Goal: Information Seeking & Learning: Learn about a topic

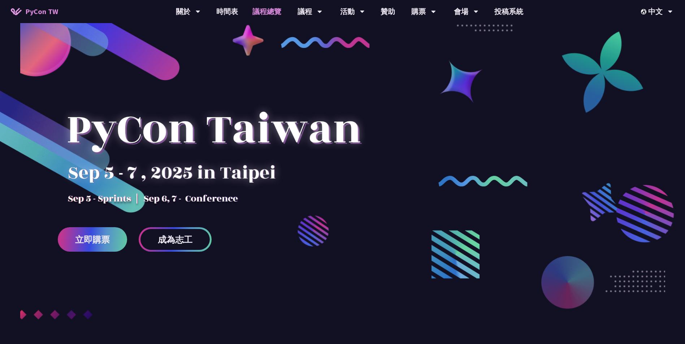
click at [270, 6] on link "議程總覽" at bounding box center [266, 11] width 43 height 23
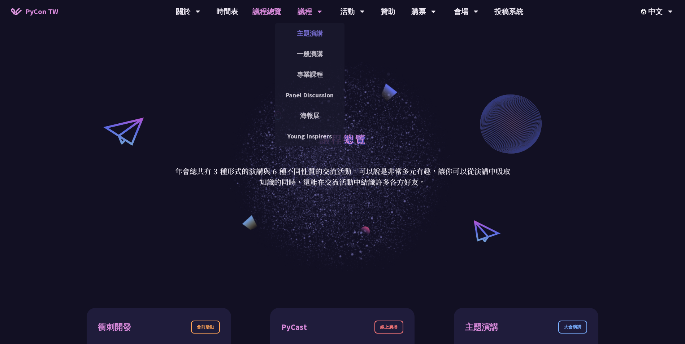
click at [317, 31] on link "主題演講" at bounding box center [309, 33] width 69 height 17
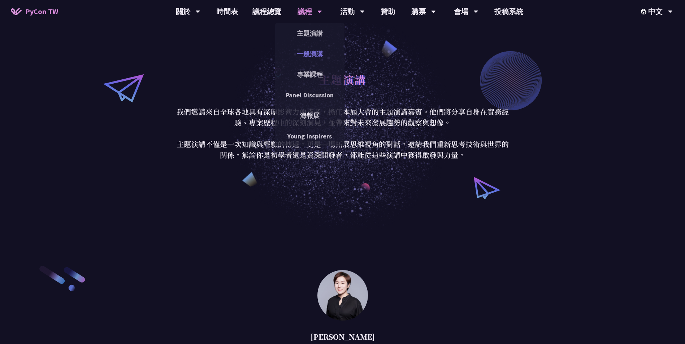
click at [311, 47] on link "一般演講" at bounding box center [309, 53] width 69 height 17
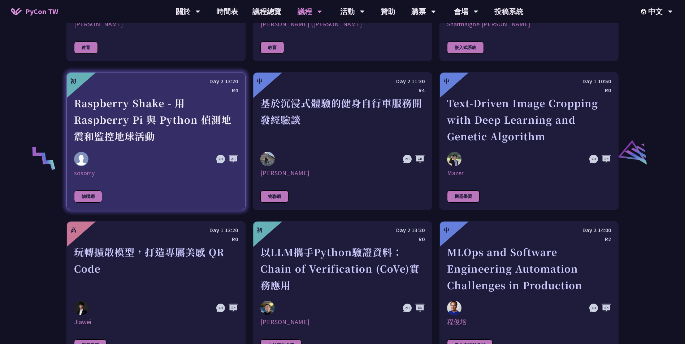
scroll to position [1480, 0]
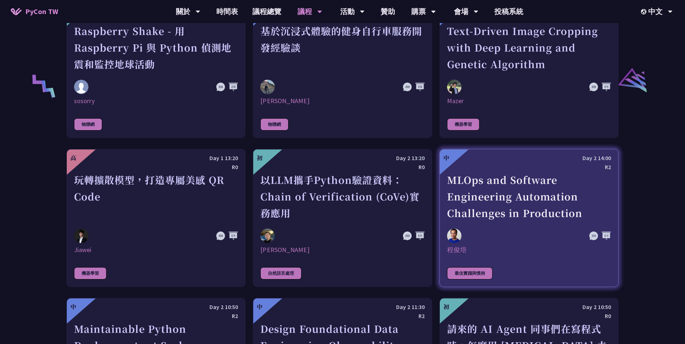
click at [498, 231] on div at bounding box center [504, 236] width 115 height 14
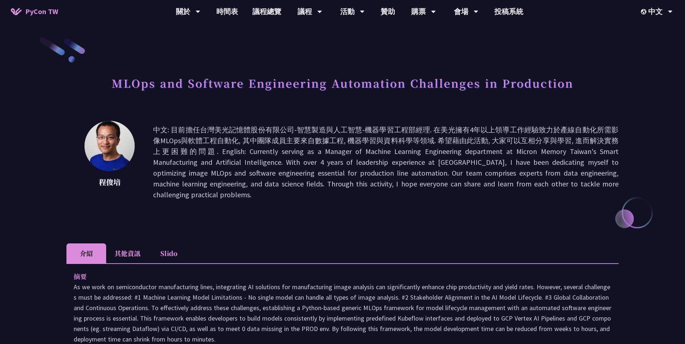
click at [406, 263] on div "摘要 說明 Target audience: A company having >3 data scientists is using >3 differen…" at bounding box center [342, 346] width 552 height 166
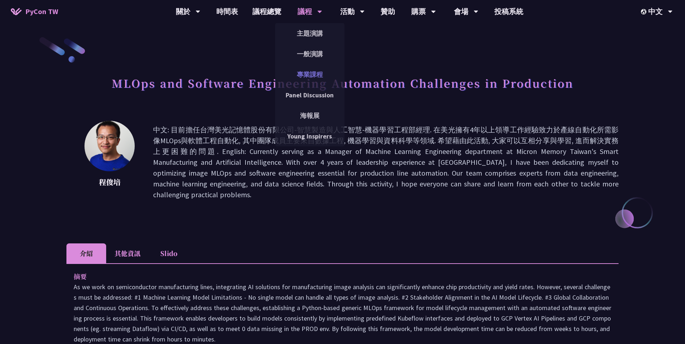
click at [316, 72] on link "專業課程" at bounding box center [309, 74] width 69 height 17
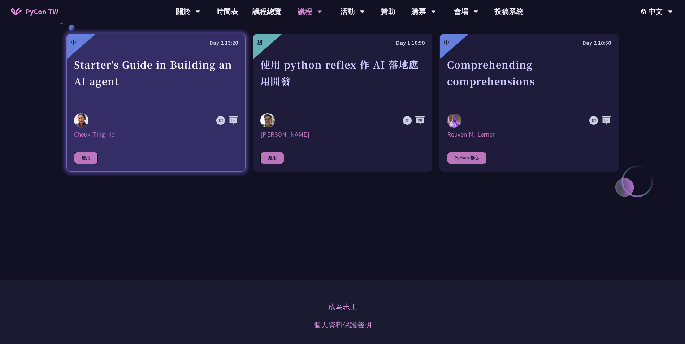
scroll to position [217, 0]
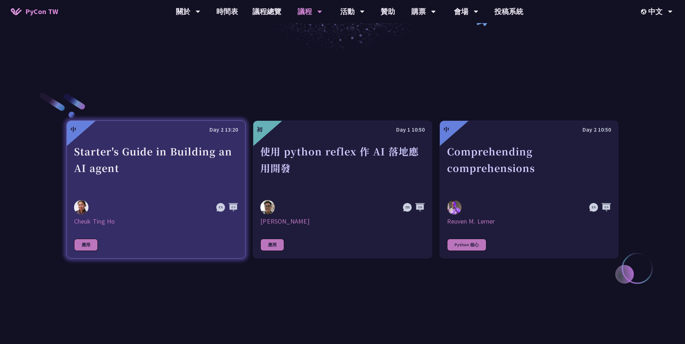
click at [149, 180] on div "Starter's Guide in Building an AI agent" at bounding box center [156, 168] width 164 height 50
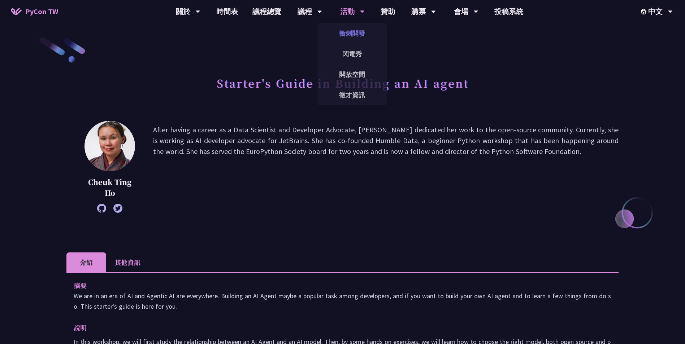
click at [367, 31] on link "衝刺開發" at bounding box center [351, 33] width 69 height 17
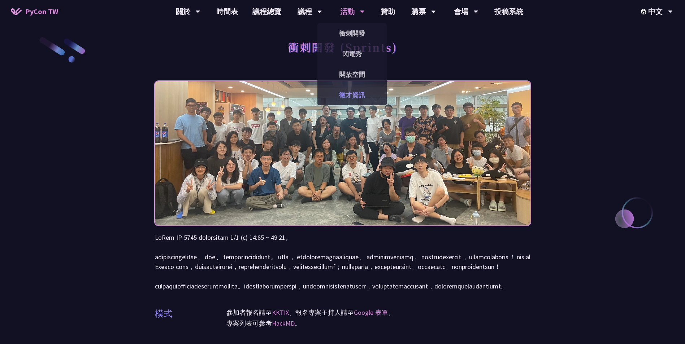
click at [354, 98] on link "徵才資訊" at bounding box center [351, 95] width 69 height 17
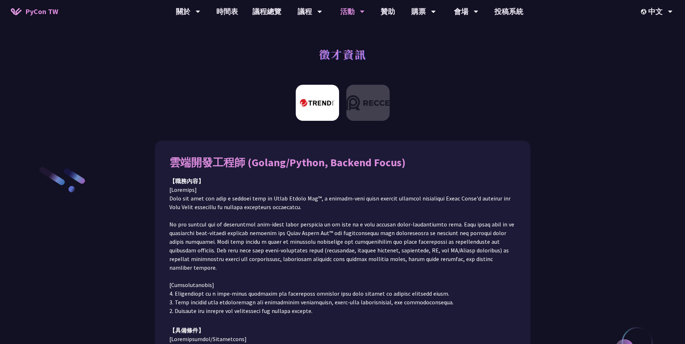
click at [391, 108] on div at bounding box center [342, 105] width 685 height 49
click at [381, 108] on img at bounding box center [367, 103] width 43 height 36
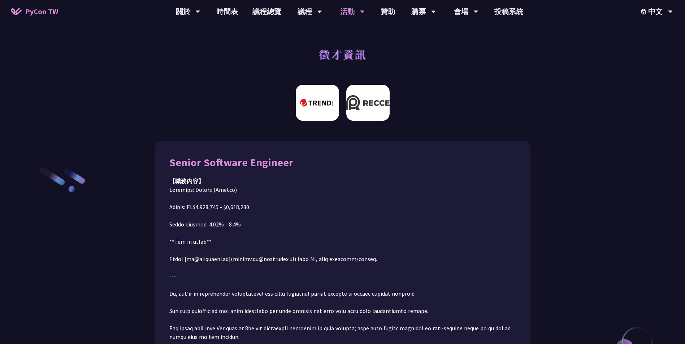
click at [324, 91] on img at bounding box center [317, 103] width 43 height 36
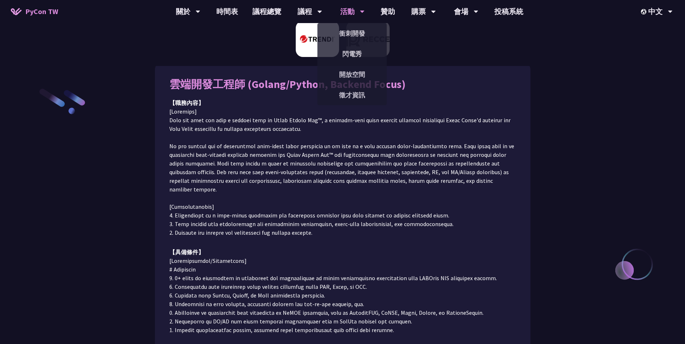
scroll to position [81, 0]
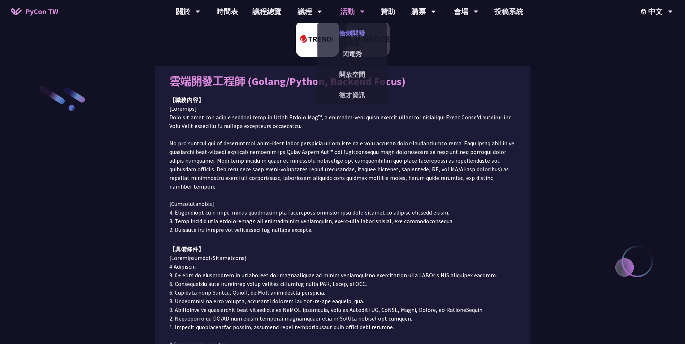
click at [352, 32] on link "衝刺開發" at bounding box center [351, 33] width 69 height 17
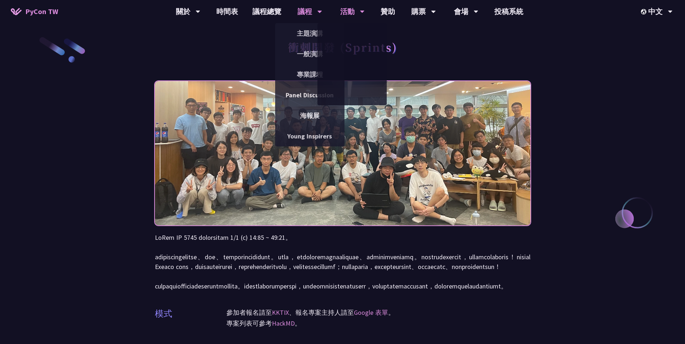
click at [200, 14] on icon at bounding box center [198, 11] width 5 height 7
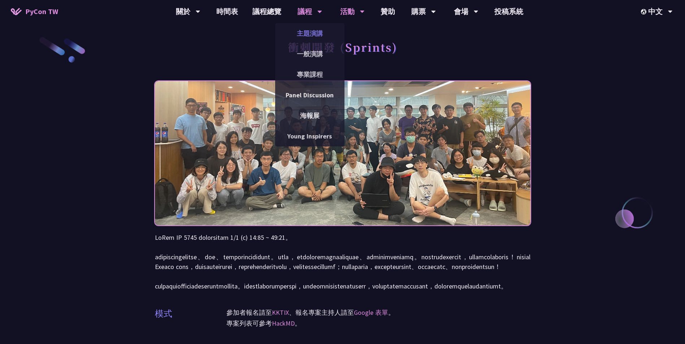
click at [321, 30] on link "主題演講" at bounding box center [309, 33] width 69 height 17
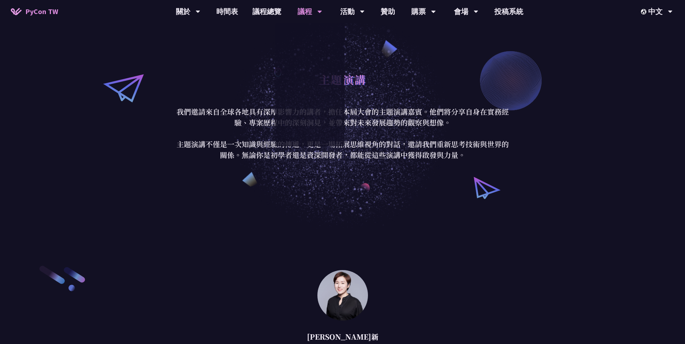
click at [389, 228] on div "主題演講 我們邀請來自全球各地具有深厚影響力的講者，擔任本屆大會的主題演講嘉賓。他們將分享自身在實務經驗、專案歷程中的深刻洞見，並帶來對未來發展趨勢的觀察與想…" at bounding box center [342, 114] width 685 height 229
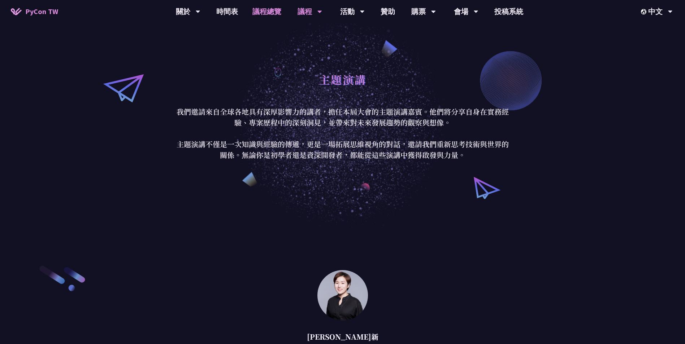
click at [276, 12] on link "議程總覽" at bounding box center [266, 11] width 43 height 23
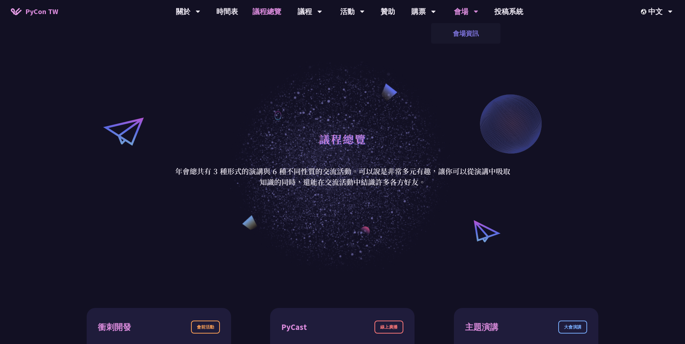
click at [459, 34] on link "會場資訊" at bounding box center [465, 33] width 69 height 17
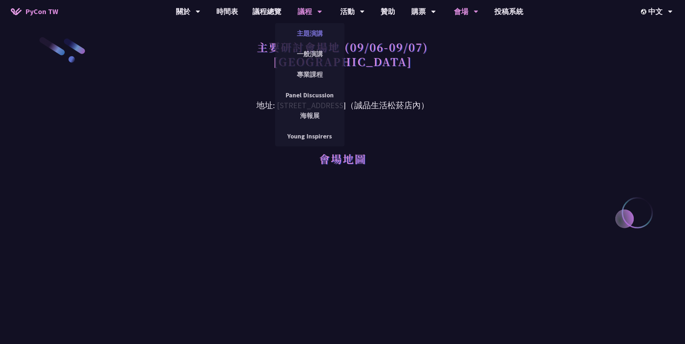
click at [291, 38] on link "主題演講" at bounding box center [309, 33] width 69 height 17
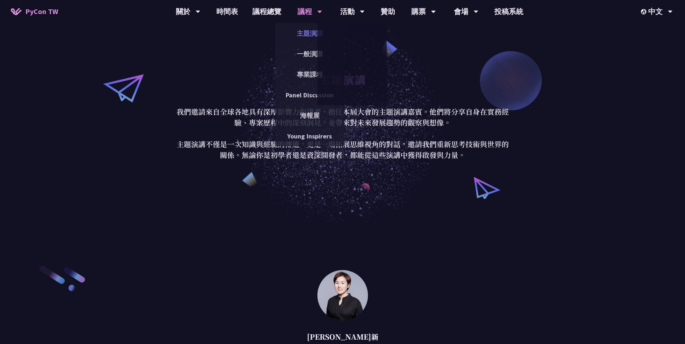
click at [311, 31] on link "主題演講" at bounding box center [309, 33] width 69 height 17
click at [304, 53] on link "一般演講" at bounding box center [309, 53] width 69 height 17
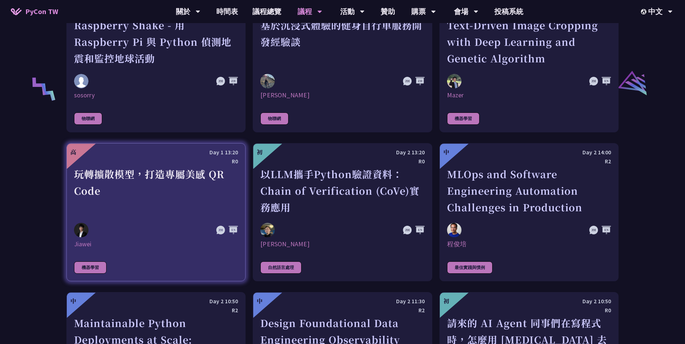
scroll to position [1480, 0]
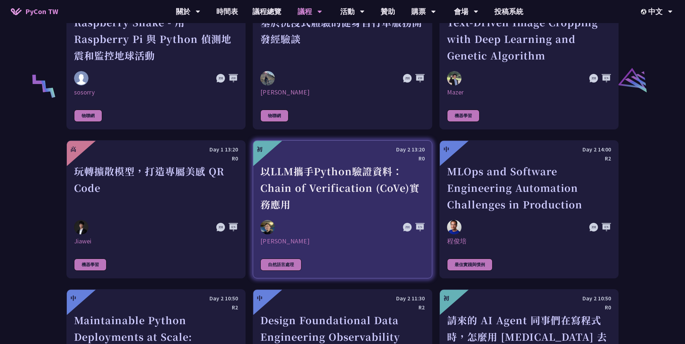
click at [308, 200] on div "以LLM攜手Python驗證資料：Chain of Verification (CoVe)實務應用" at bounding box center [342, 188] width 164 height 50
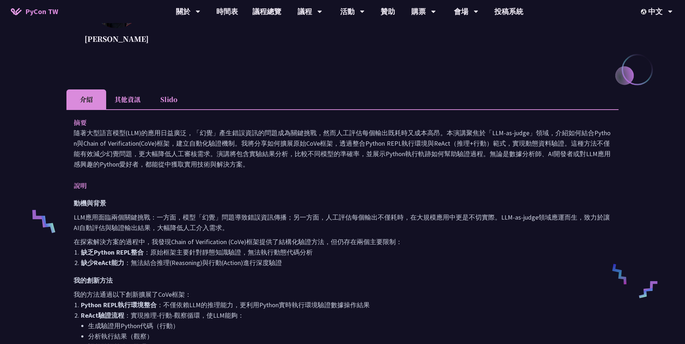
scroll to position [36, 0]
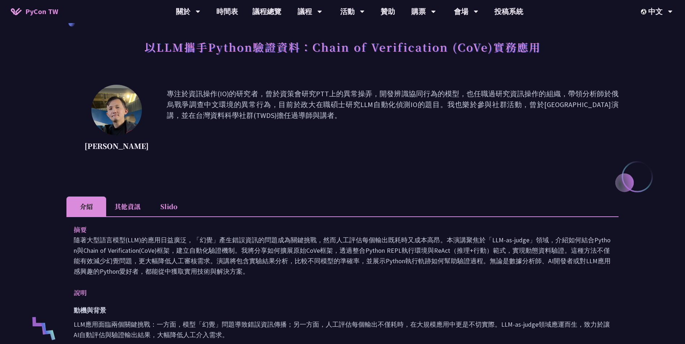
click at [122, 197] on li "其他資訊" at bounding box center [127, 207] width 43 height 20
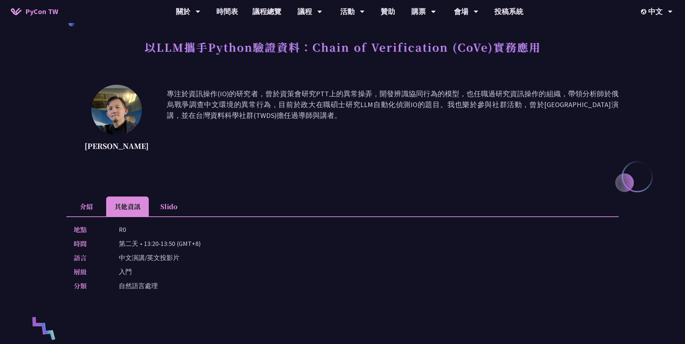
click at [92, 210] on li "介紹" at bounding box center [86, 207] width 40 height 20
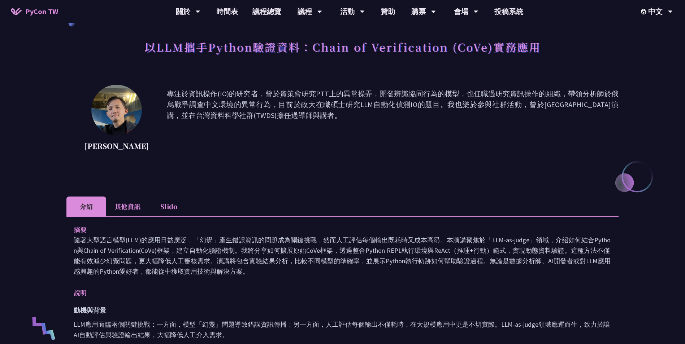
click at [166, 207] on li "Slido" at bounding box center [169, 207] width 40 height 20
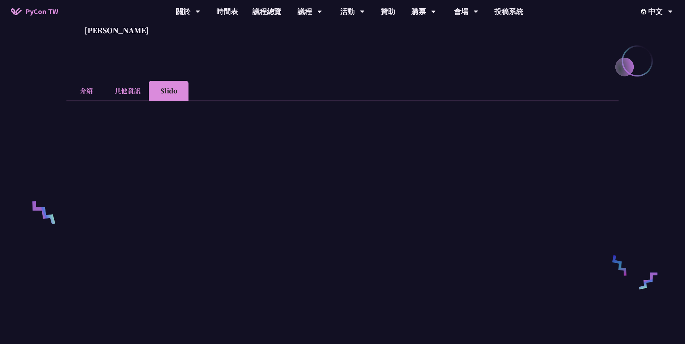
scroll to position [144, 0]
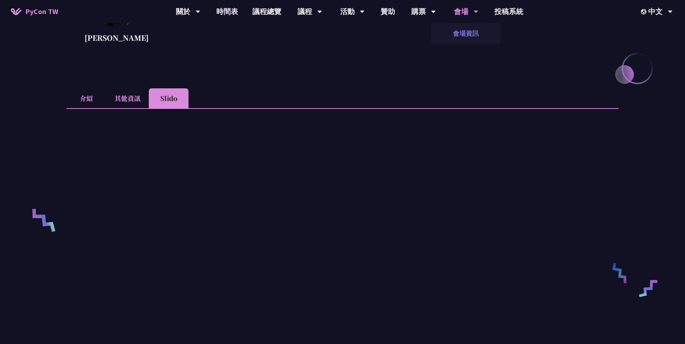
click at [472, 31] on link "會場資訊" at bounding box center [465, 33] width 69 height 17
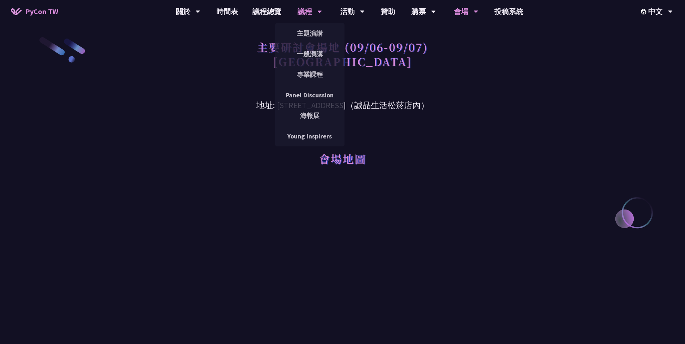
click at [200, 6] on div "議程" at bounding box center [188, 11] width 25 height 23
click at [316, 37] on link "主題演講" at bounding box center [309, 33] width 69 height 17
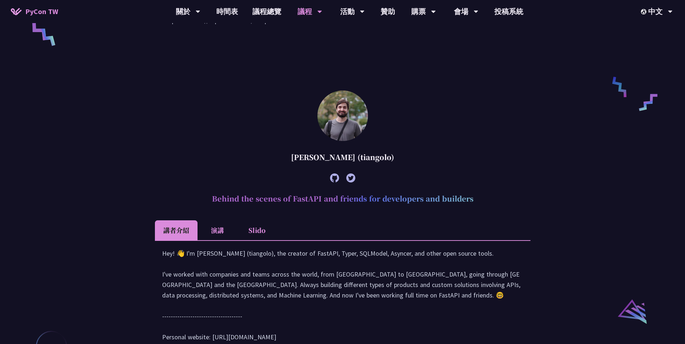
scroll to position [614, 0]
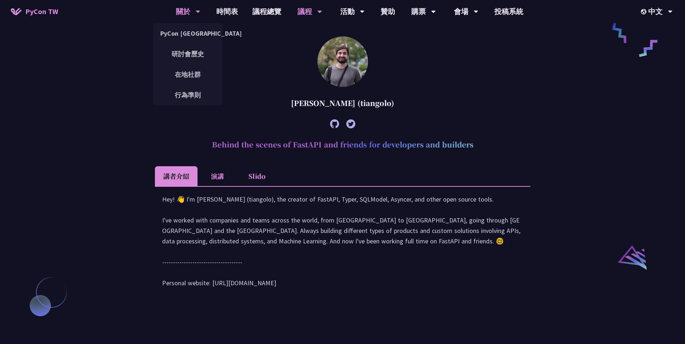
click at [186, 10] on div "關於" at bounding box center [188, 11] width 25 height 23
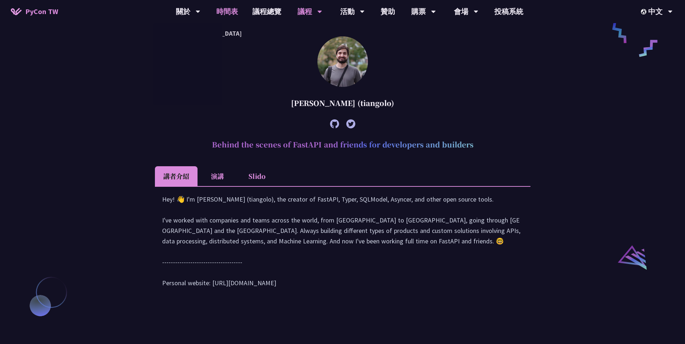
click at [214, 13] on link "時間表" at bounding box center [227, 11] width 36 height 23
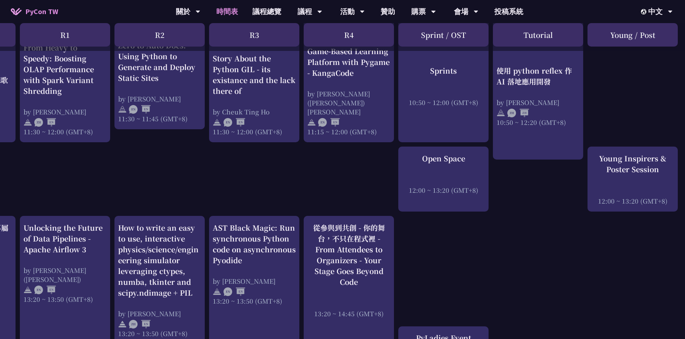
scroll to position [469, 0]
